Goal: Navigation & Orientation: Find specific page/section

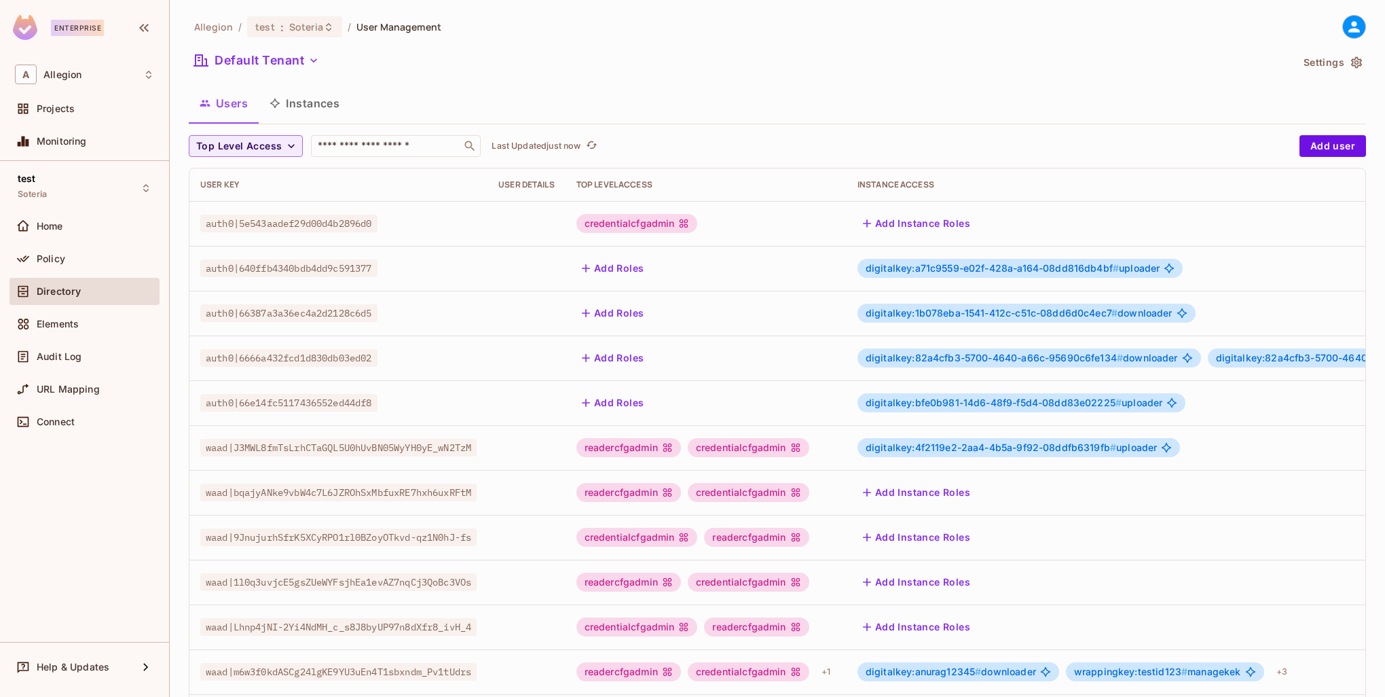
scroll to position [261, 0]
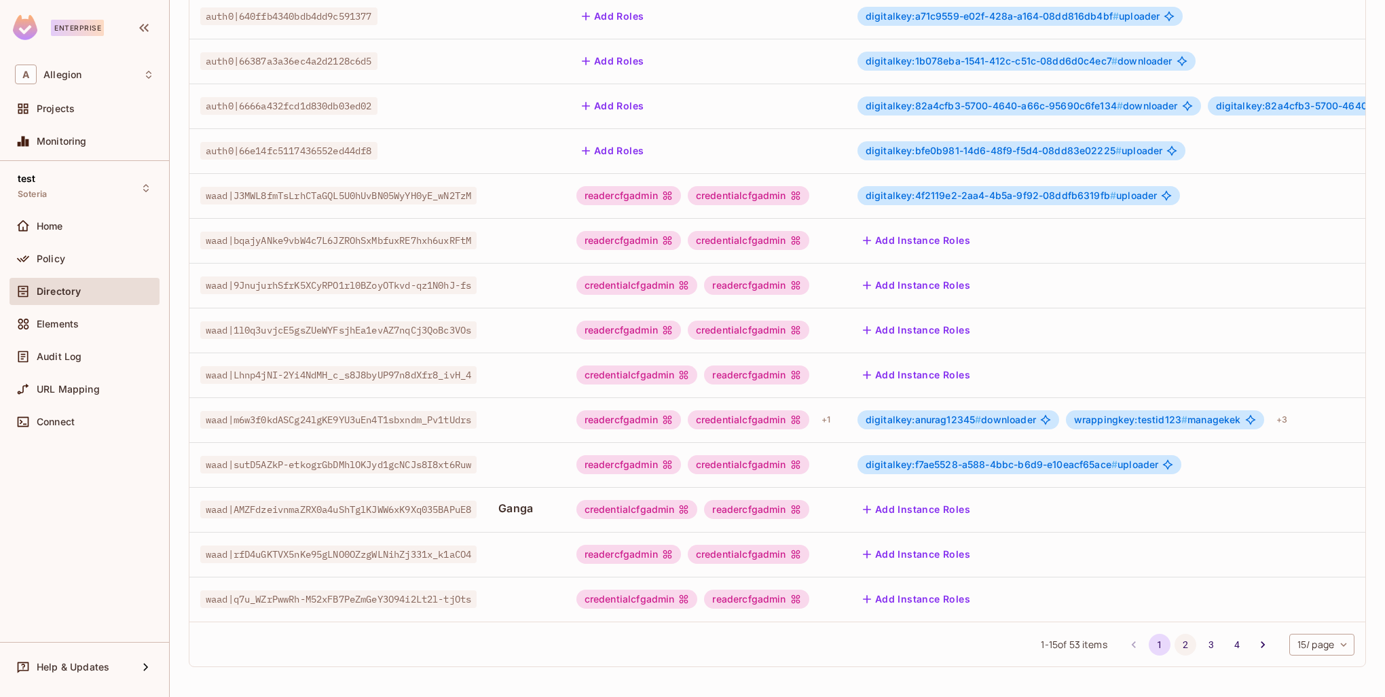
click at [1179, 640] on button "2" at bounding box center [1185, 644] width 22 height 22
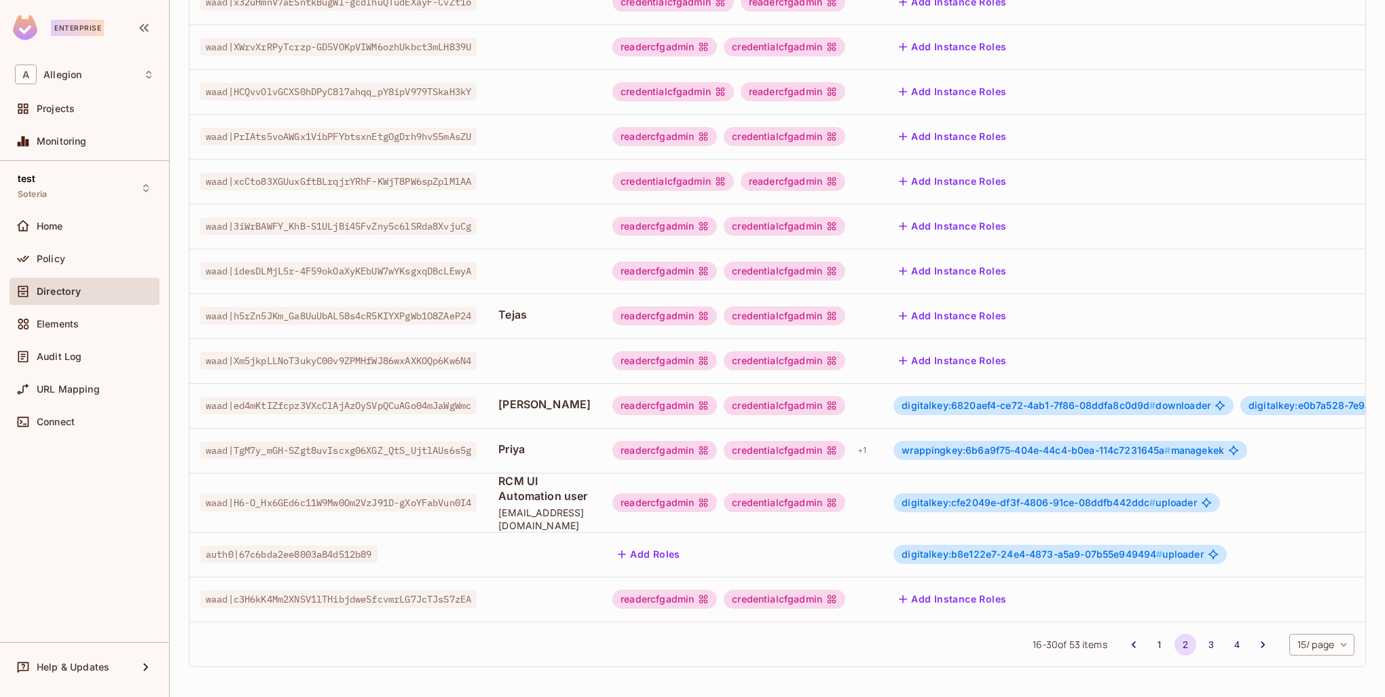
scroll to position [276, 0]
click at [1200, 642] on button "3" at bounding box center [1211, 644] width 22 height 22
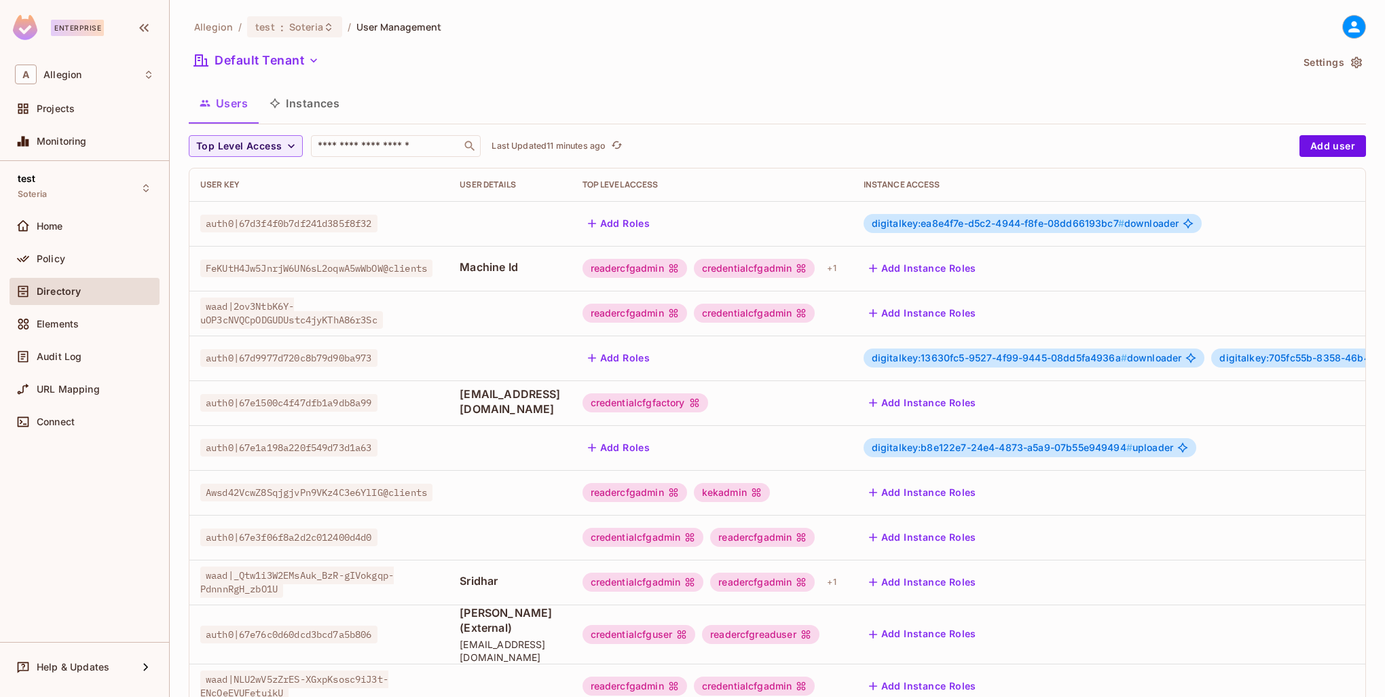
scroll to position [261, 0]
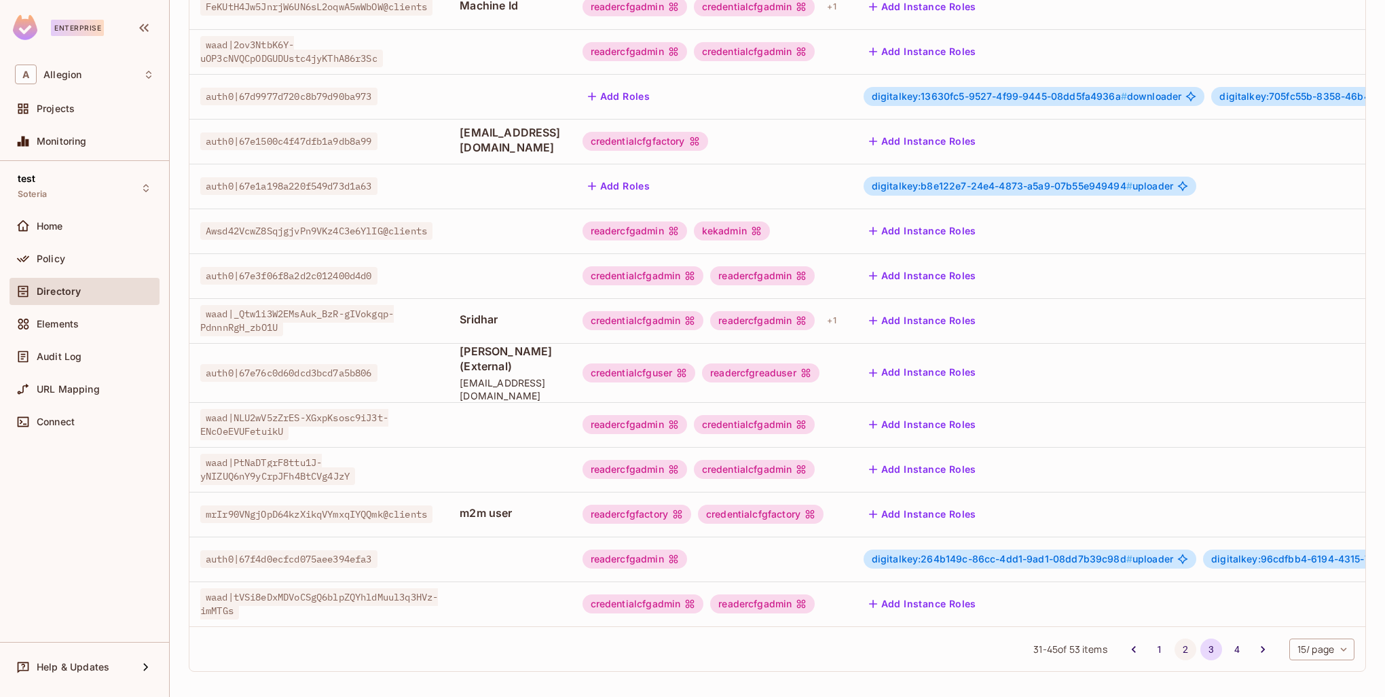
click at [1174, 647] on button "2" at bounding box center [1185, 649] width 22 height 22
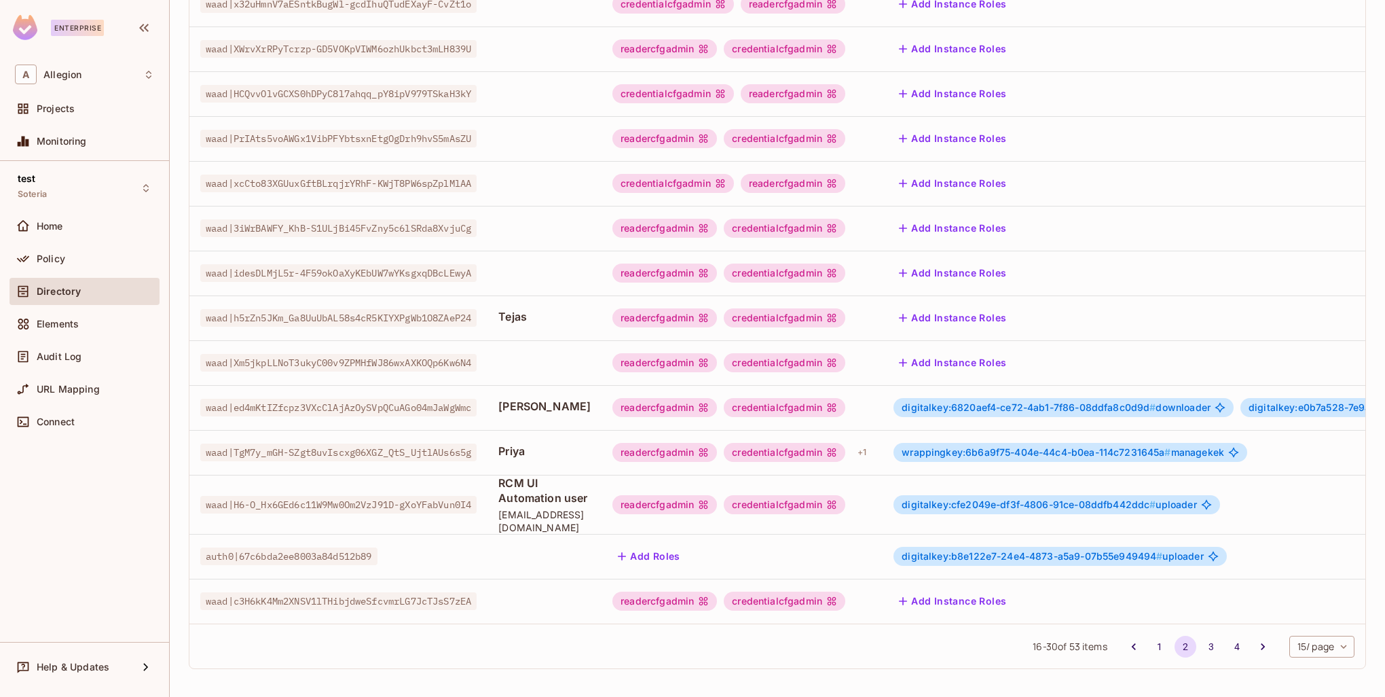
scroll to position [276, 0]
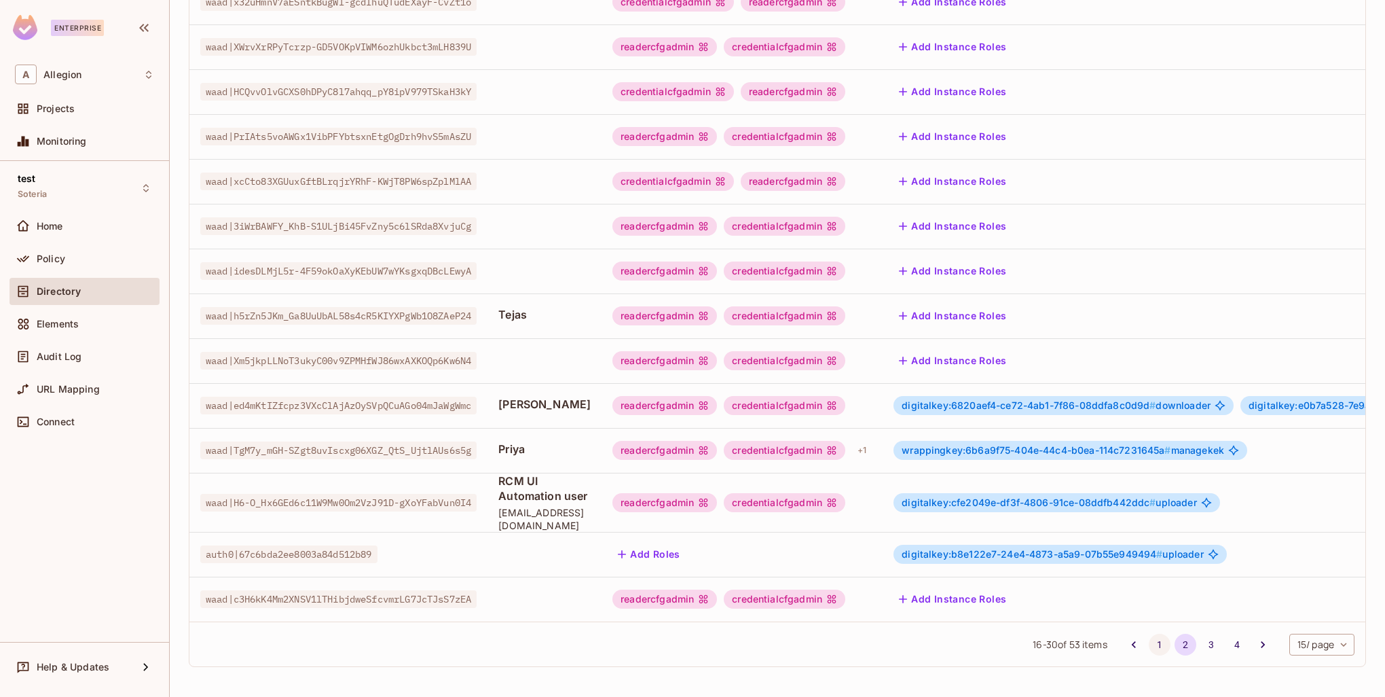
click at [1149, 640] on button "1" at bounding box center [1160, 644] width 22 height 22
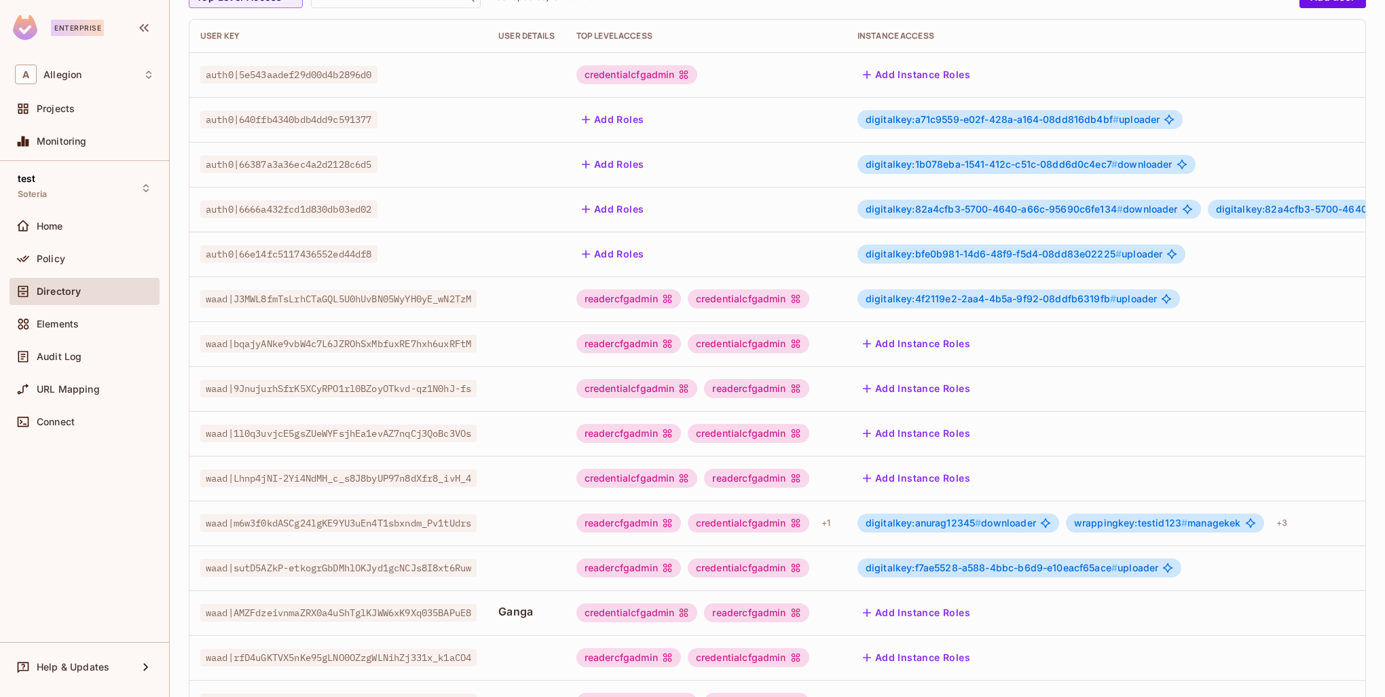
scroll to position [261, 0]
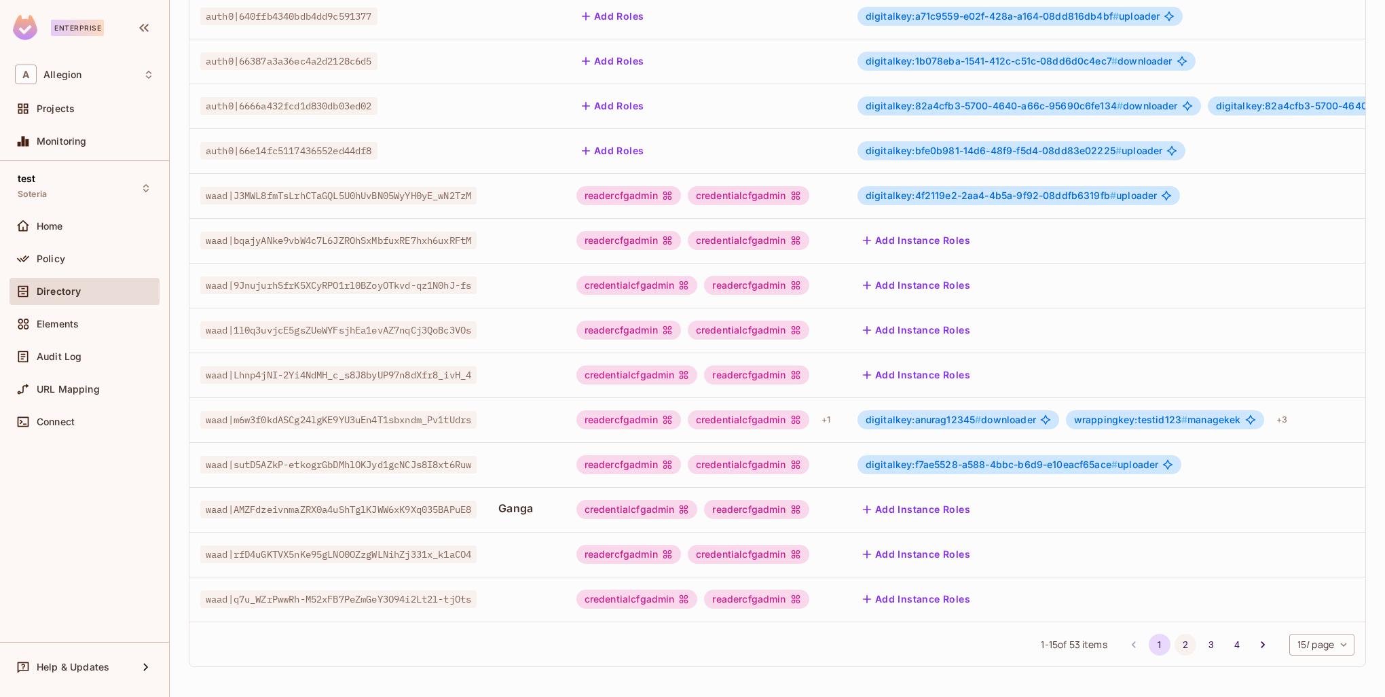
click at [1179, 640] on button "2" at bounding box center [1185, 644] width 22 height 22
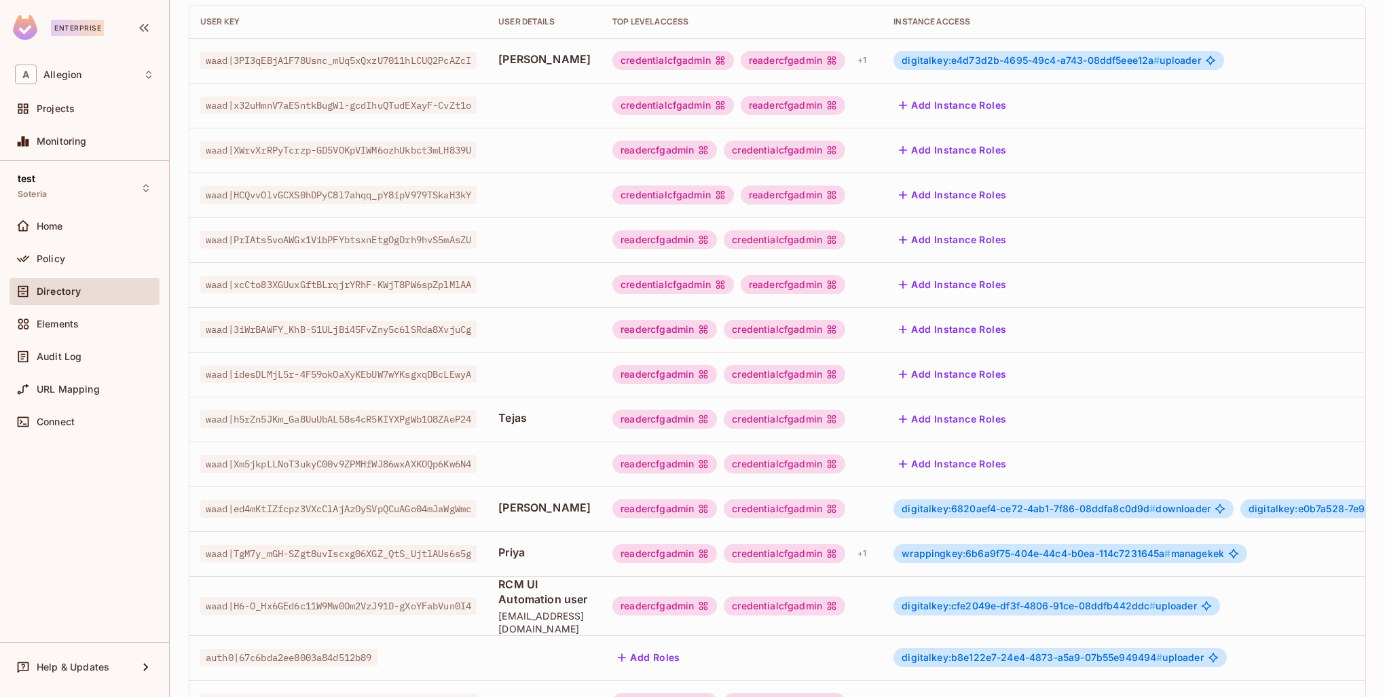
scroll to position [276, 0]
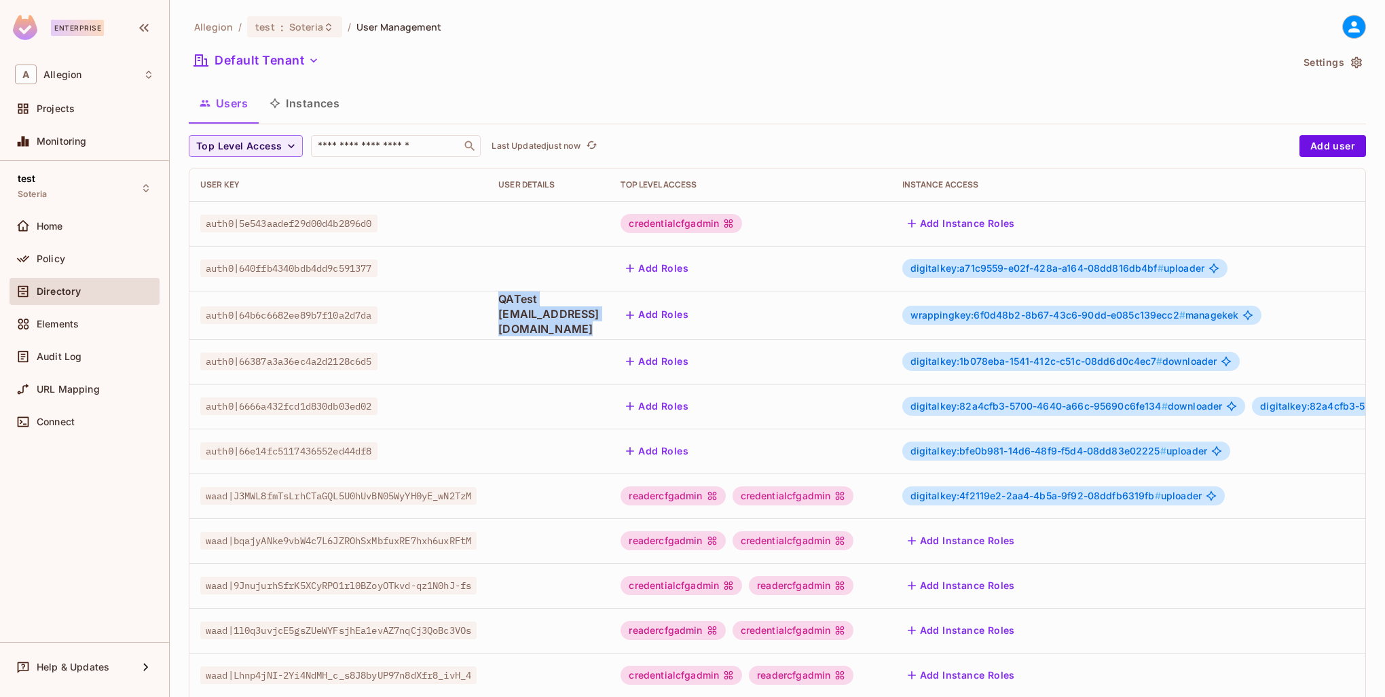
drag, startPoint x: 515, startPoint y: 300, endPoint x: 668, endPoint y: 333, distance: 156.8
click at [610, 325] on td "QATest [EMAIL_ADDRESS][DOMAIN_NAME]" at bounding box center [548, 315] width 122 height 48
click at [599, 360] on div at bounding box center [548, 361] width 100 height 3
